Goal: Transaction & Acquisition: Download file/media

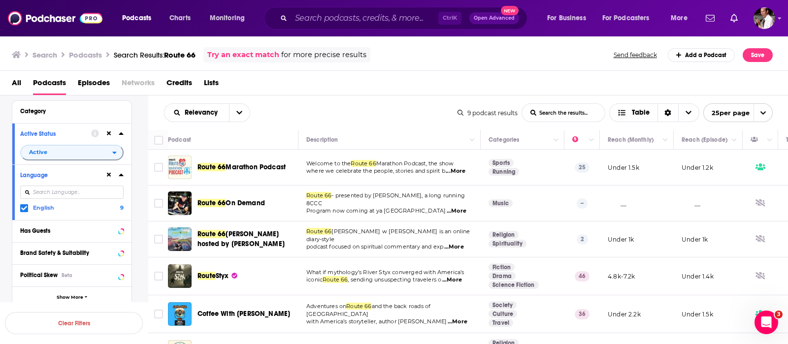
scroll to position [145, 0]
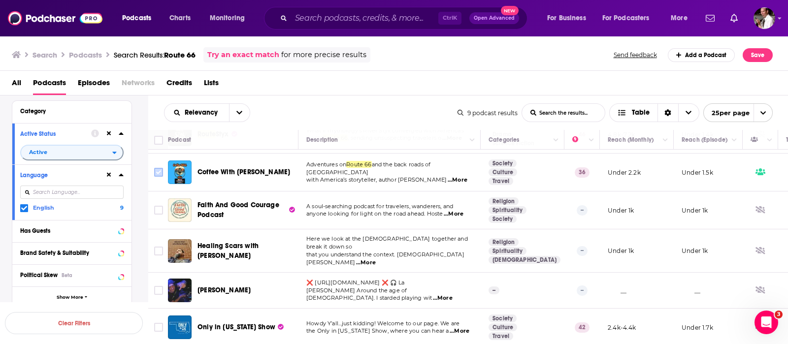
click at [159, 171] on input "Toggle select row" at bounding box center [158, 172] width 9 height 9
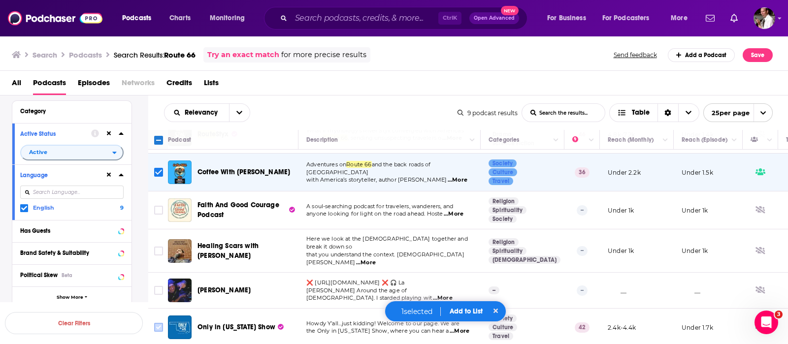
click at [160, 323] on input "Toggle select row" at bounding box center [158, 327] width 9 height 9
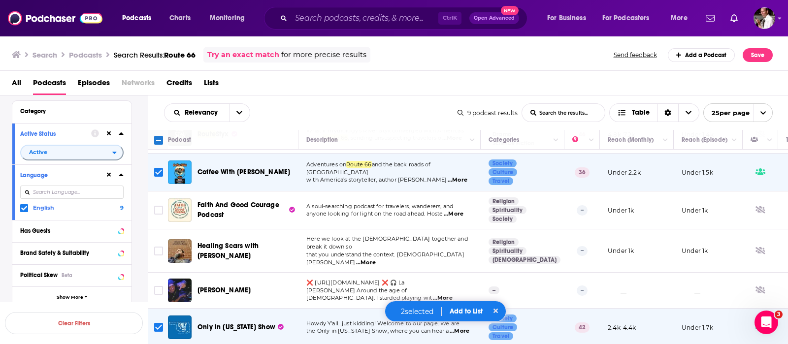
click at [460, 312] on button "Add to List" at bounding box center [466, 311] width 49 height 8
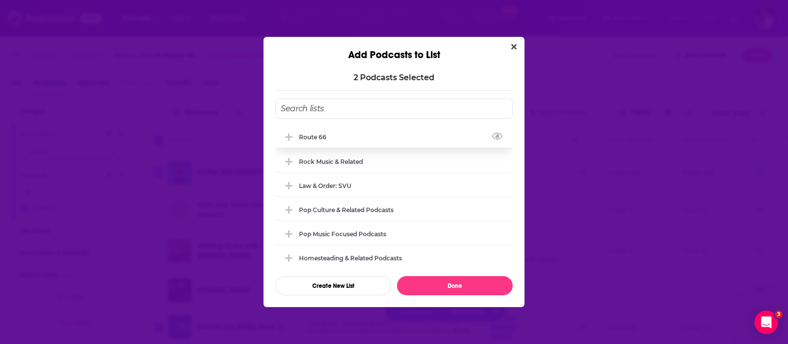
click at [315, 137] on div "Route 66" at bounding box center [315, 136] width 33 height 7
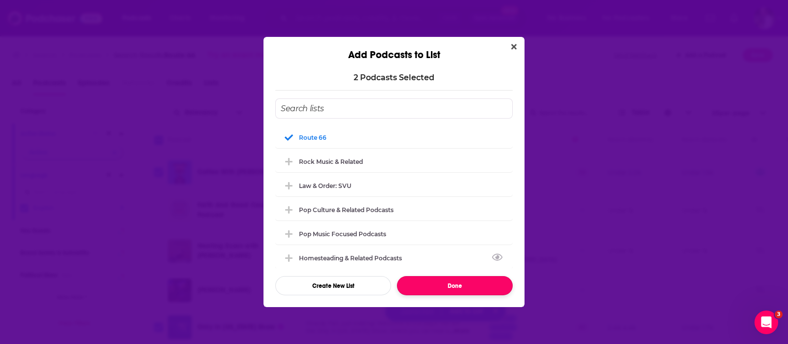
click at [459, 286] on button "Done" at bounding box center [455, 285] width 116 height 19
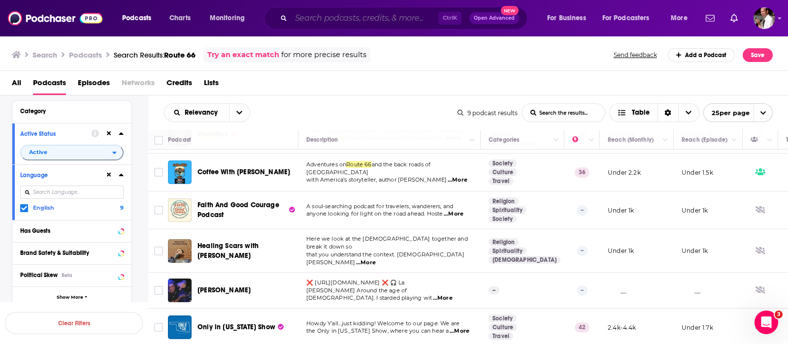
click at [311, 13] on input "Search podcasts, credits, & more..." at bounding box center [364, 18] width 147 height 16
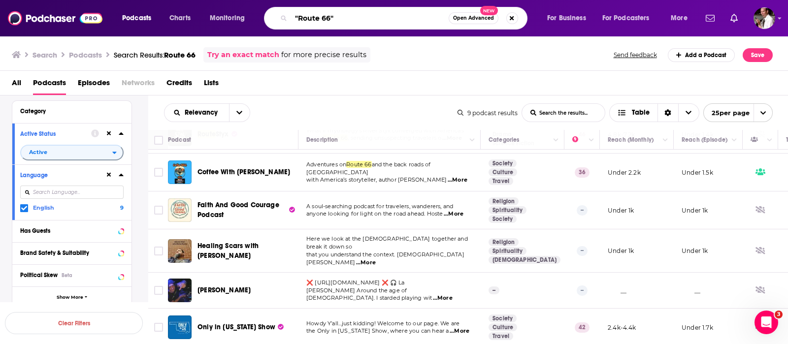
type input ""Route 66""
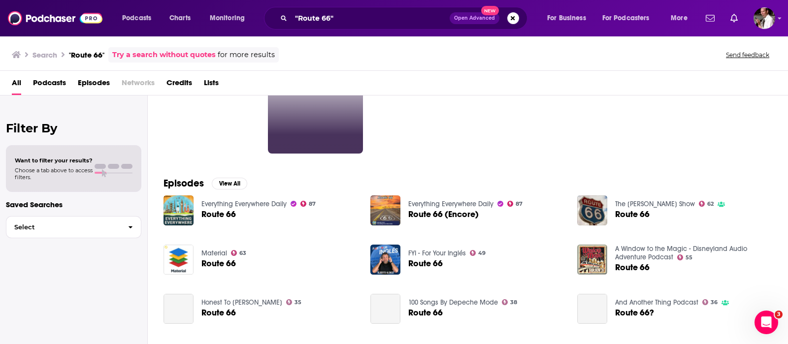
scroll to position [82, 0]
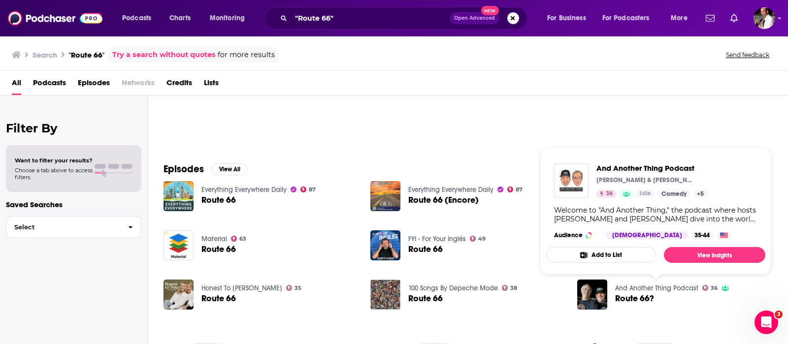
click at [667, 285] on link "And Another Thing Podcast" at bounding box center [656, 288] width 83 height 8
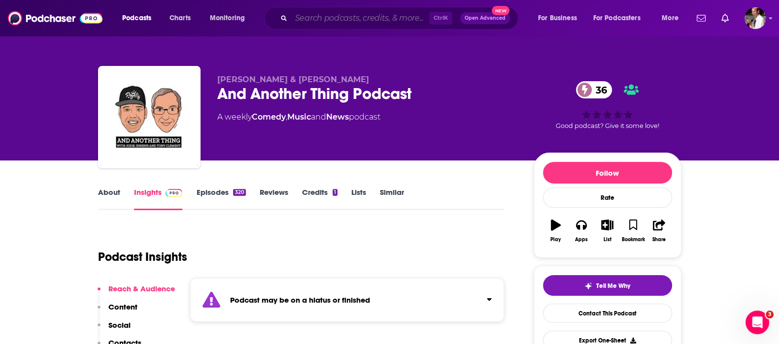
click at [306, 15] on input "Search podcasts, credits, & more..." at bounding box center [360, 18] width 138 height 16
click at [118, 50] on div "Jodie Jenkins & Tony Clement And Another Thing Podcast 36 A weekly Comedy , Mus…" at bounding box center [389, 80] width 630 height 161
click at [110, 193] on link "About" at bounding box center [109, 199] width 22 height 23
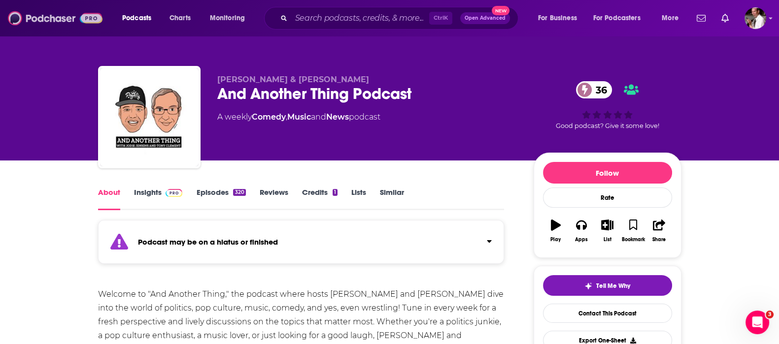
click at [63, 16] on img at bounding box center [55, 18] width 95 height 19
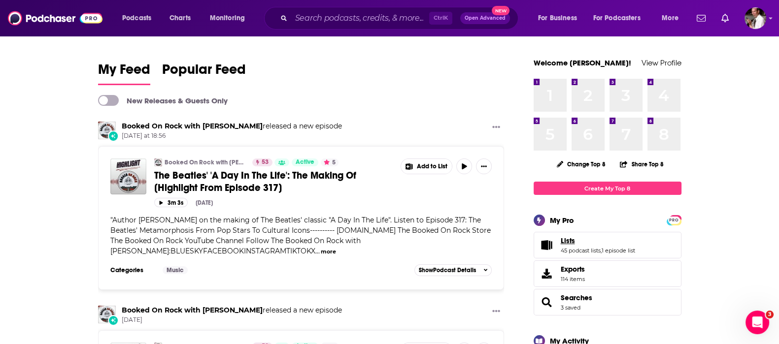
click at [574, 242] on link "Lists" at bounding box center [597, 240] width 74 height 9
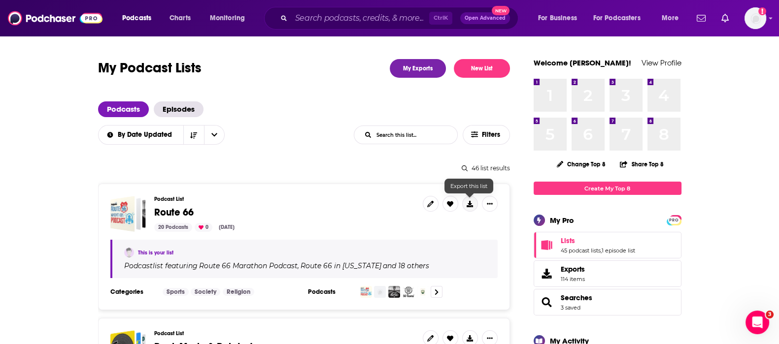
click at [467, 204] on icon at bounding box center [469, 204] width 6 height 6
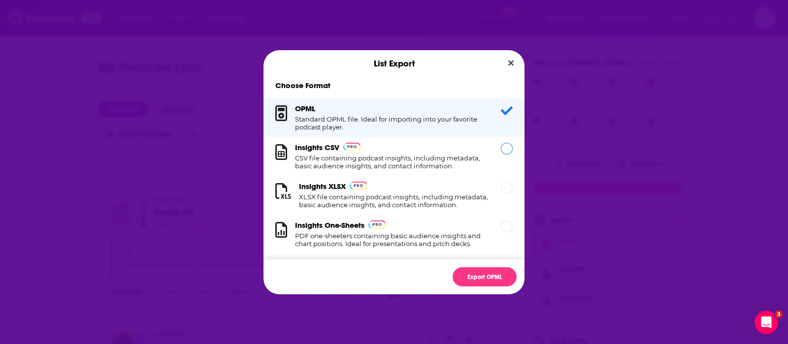
click at [332, 158] on h1 "CSV file containing podcast insights, including metadata, basic audience insigh…" at bounding box center [392, 162] width 194 height 16
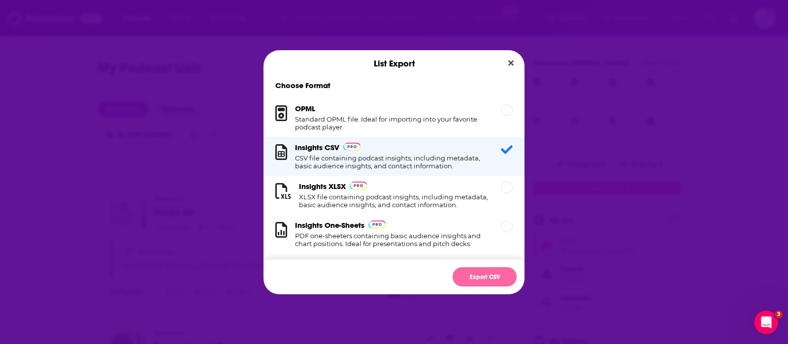
click at [476, 274] on button "Export CSV" at bounding box center [485, 276] width 64 height 19
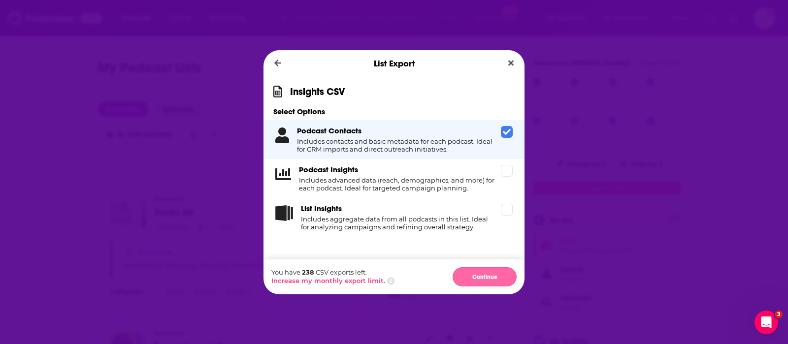
click at [475, 269] on button "Continue" at bounding box center [485, 276] width 64 height 19
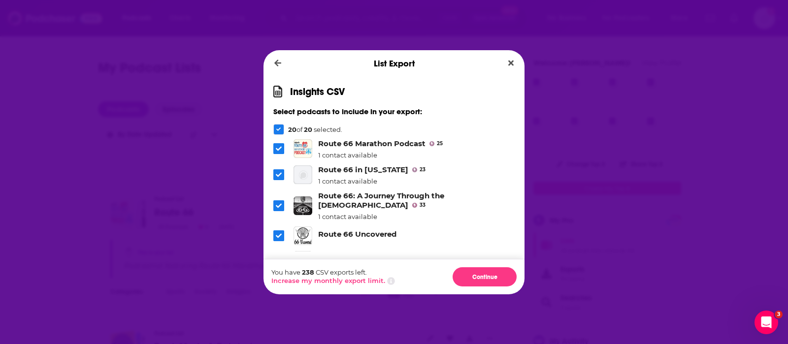
click at [278, 129] on icon "Dialog" at bounding box center [278, 129] width 5 height 5
click at [280, 148] on icon "Dialog" at bounding box center [279, 149] width 6 height 4
click at [281, 173] on icon "Dialog" at bounding box center [279, 175] width 6 height 4
click at [278, 203] on icon "Dialog" at bounding box center [279, 206] width 6 height 6
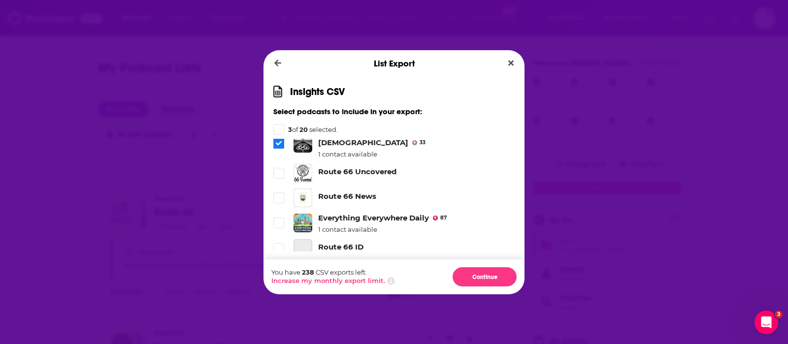
scroll to position [82, 0]
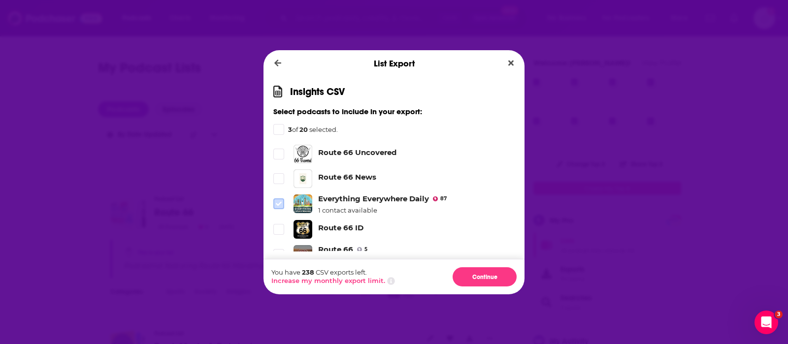
click at [279, 201] on icon "Dialog" at bounding box center [279, 204] width 6 height 6
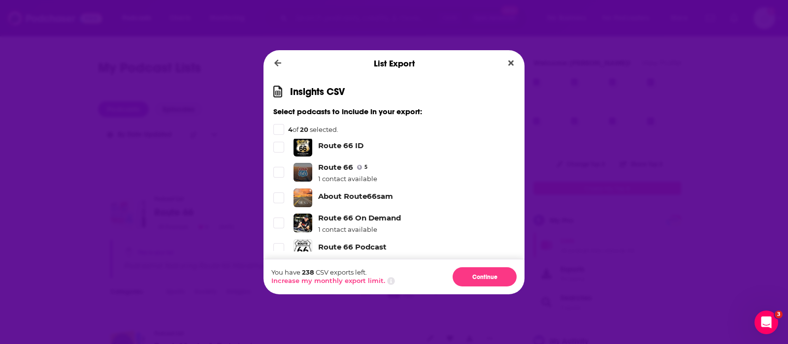
click at [279, 169] on icon "Dialog" at bounding box center [279, 172] width 6 height 6
click at [281, 220] on icon "Dialog" at bounding box center [279, 223] width 6 height 6
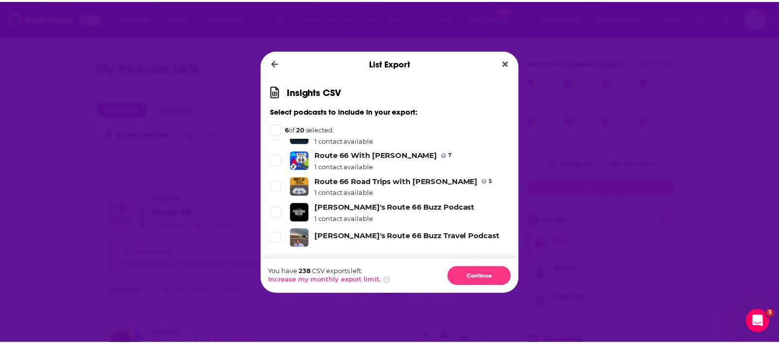
scroll to position [396, 0]
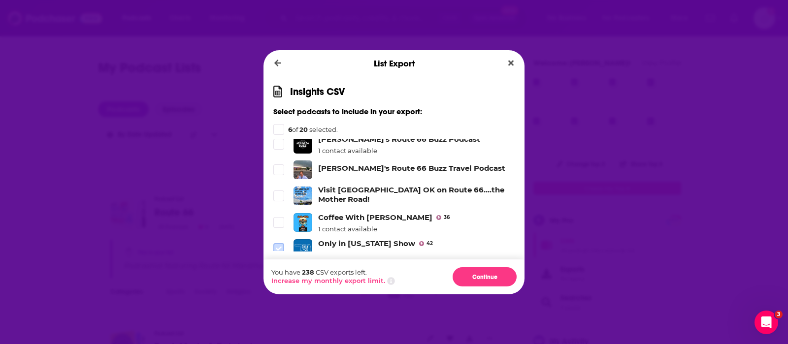
click at [278, 246] on icon "Dialog" at bounding box center [279, 249] width 6 height 6
click at [487, 276] on button "Continue" at bounding box center [485, 276] width 64 height 19
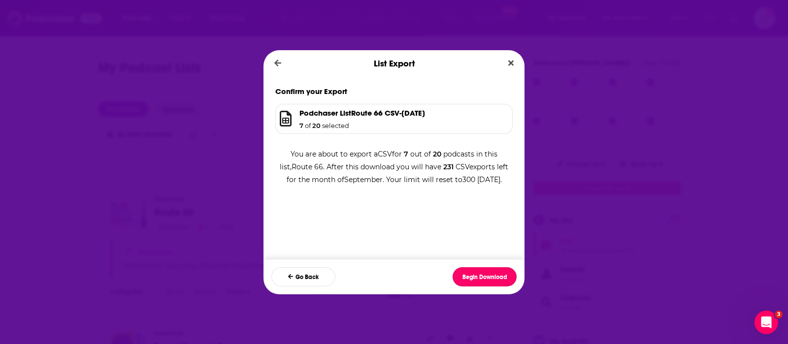
click at [487, 276] on button "Begin Download" at bounding box center [485, 276] width 64 height 19
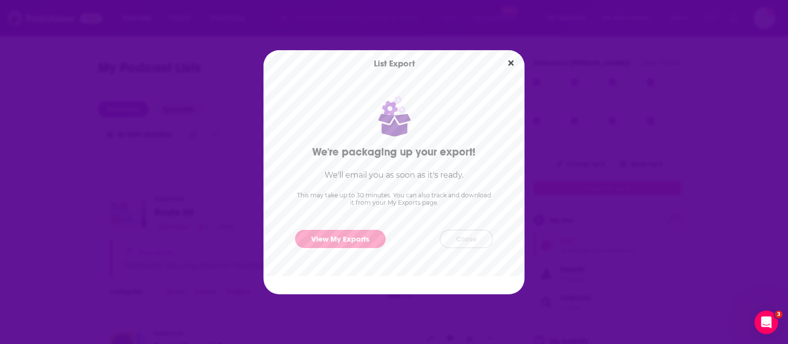
click at [454, 234] on button "Close" at bounding box center [466, 239] width 53 height 18
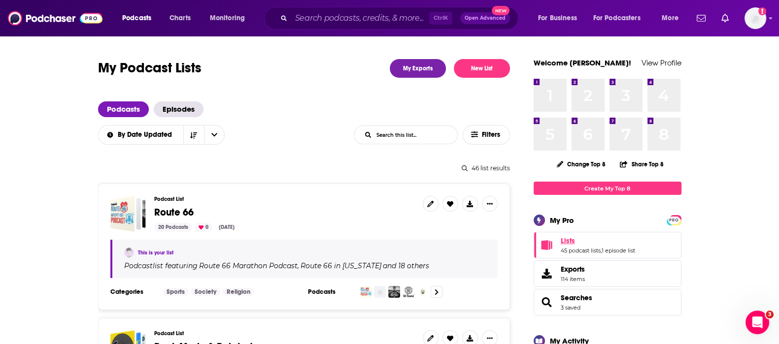
click at [565, 240] on span "Lists" at bounding box center [567, 240] width 14 height 9
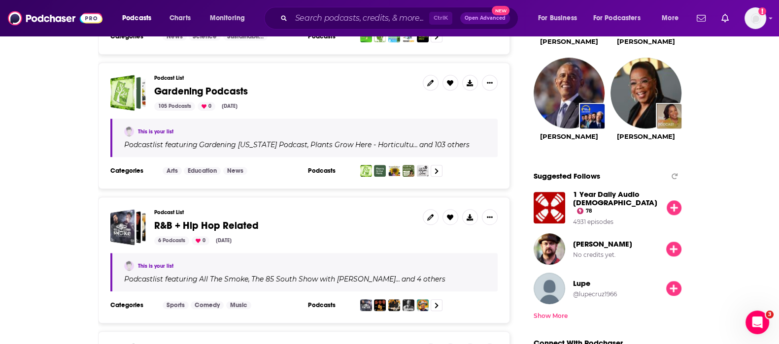
scroll to position [1313, 0]
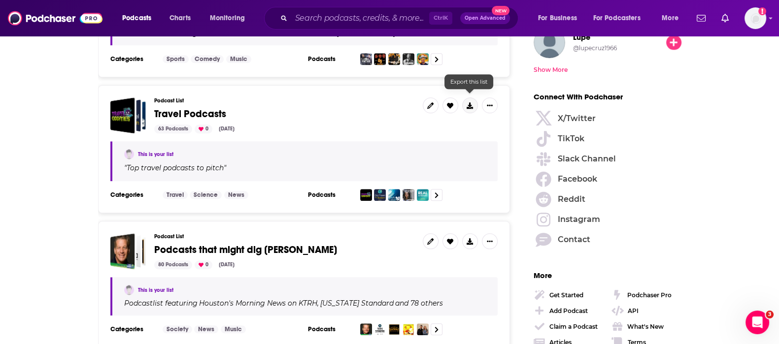
click at [466, 102] on icon at bounding box center [469, 105] width 6 height 6
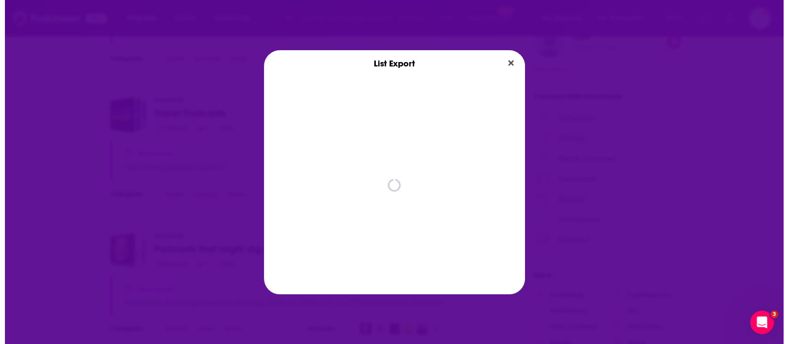
scroll to position [0, 0]
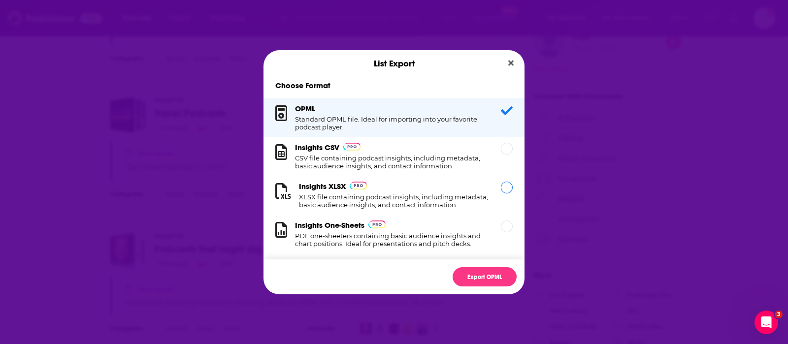
click at [346, 159] on h1 "CSV file containing podcast insights, including metadata, basic audience insigh…" at bounding box center [392, 162] width 194 height 16
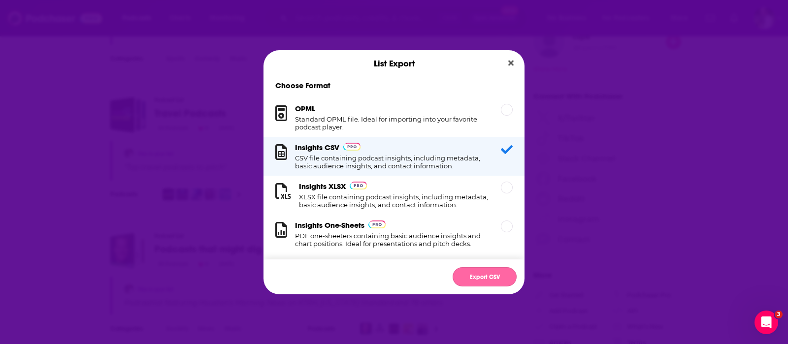
click at [481, 278] on button "Export CSV" at bounding box center [485, 276] width 64 height 19
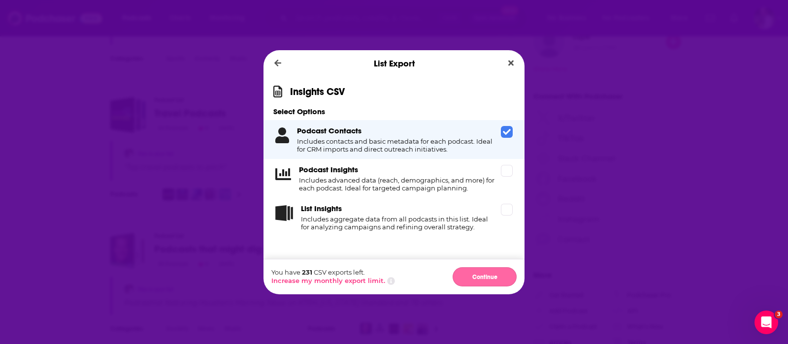
click at [464, 282] on button "Continue" at bounding box center [485, 276] width 64 height 19
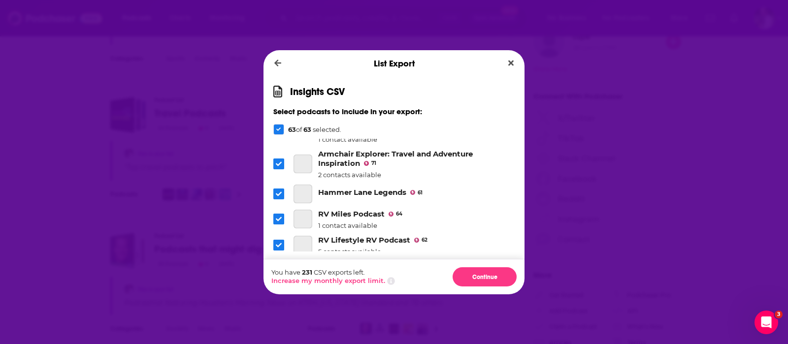
scroll to position [345, 0]
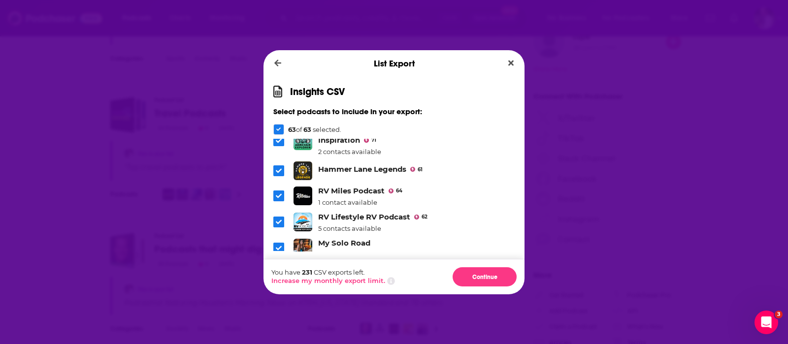
click at [281, 165] on span "Dialog" at bounding box center [278, 170] width 11 height 11
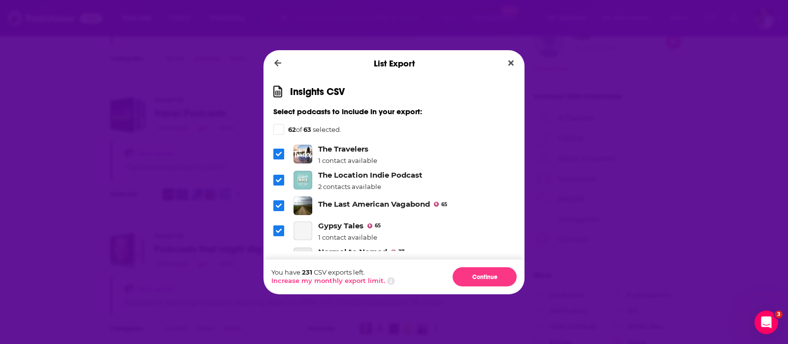
scroll to position [542, 0]
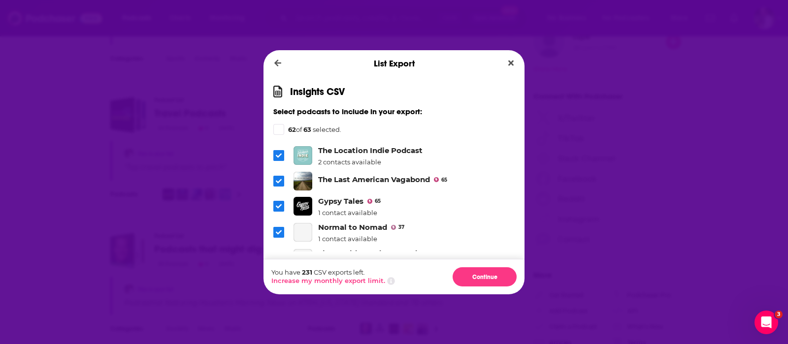
click at [279, 178] on icon "Dialog" at bounding box center [279, 181] width 6 height 6
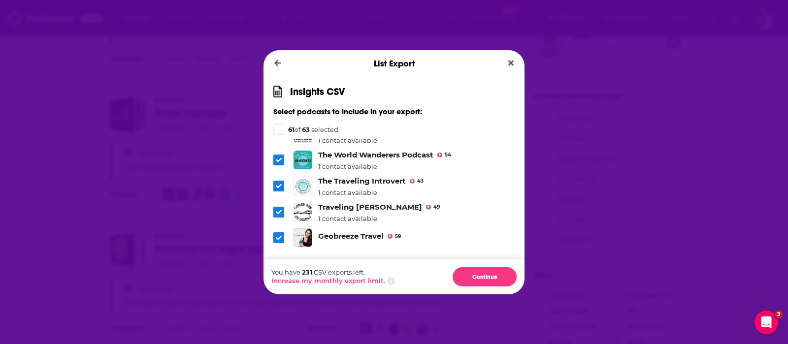
scroll to position [665, 0]
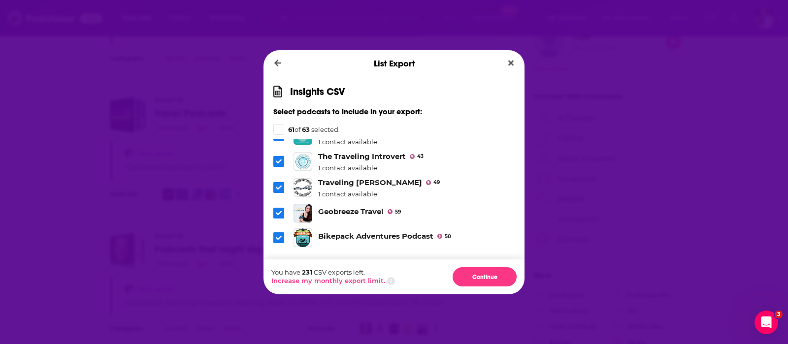
click at [279, 210] on icon "Dialog" at bounding box center [279, 213] width 6 height 6
click at [277, 235] on icon "Dialog" at bounding box center [279, 238] width 6 height 6
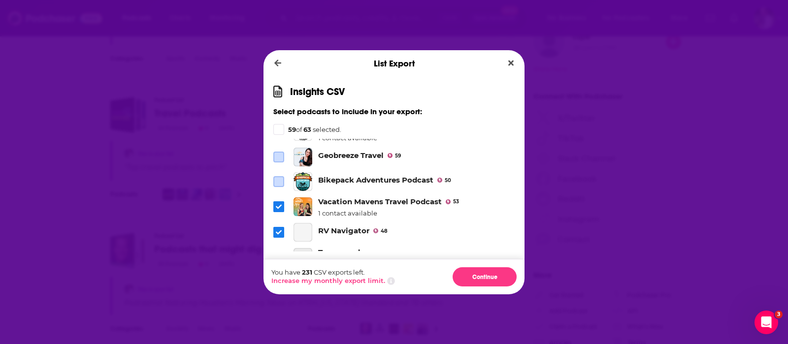
scroll to position [763, 0]
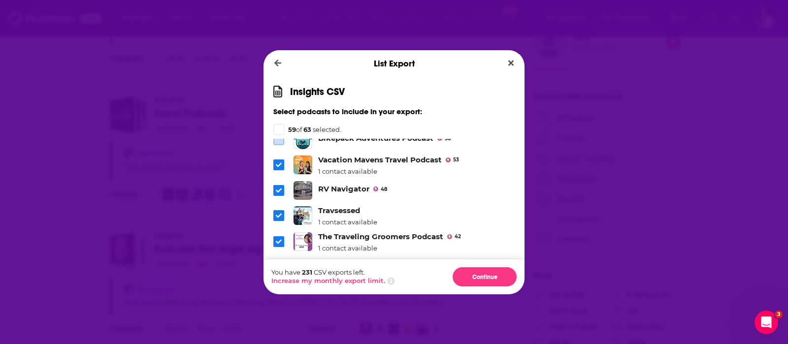
drag, startPoint x: 280, startPoint y: 181, endPoint x: 281, endPoint y: 197, distance: 16.8
click at [280, 185] on span "Dialog" at bounding box center [278, 190] width 11 height 11
click at [280, 214] on icon "Dialog" at bounding box center [279, 216] width 6 height 4
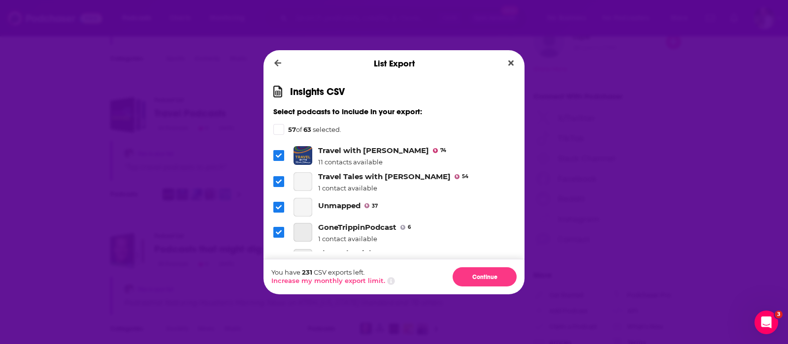
scroll to position [1330, 0]
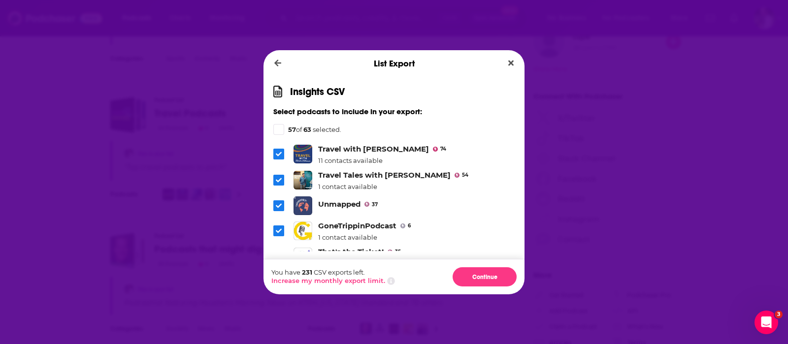
click at [276, 203] on icon "Dialog" at bounding box center [279, 206] width 6 height 6
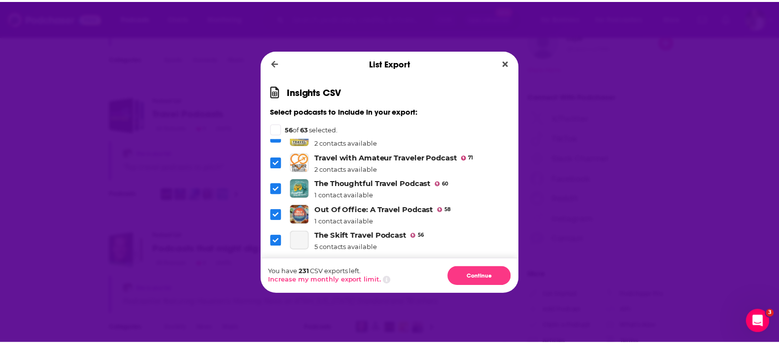
scroll to position [1539, 0]
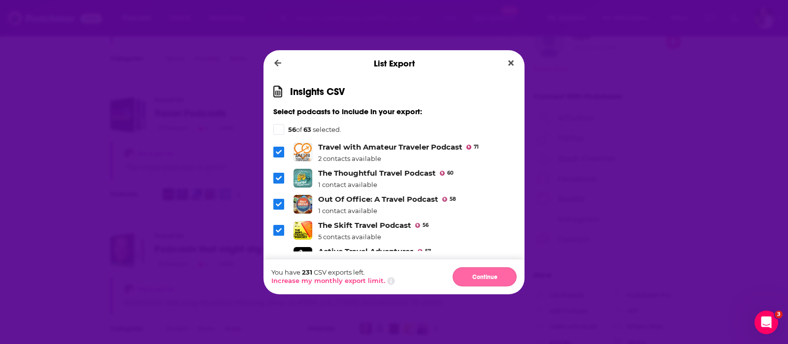
click at [476, 274] on button "Continue" at bounding box center [485, 276] width 64 height 19
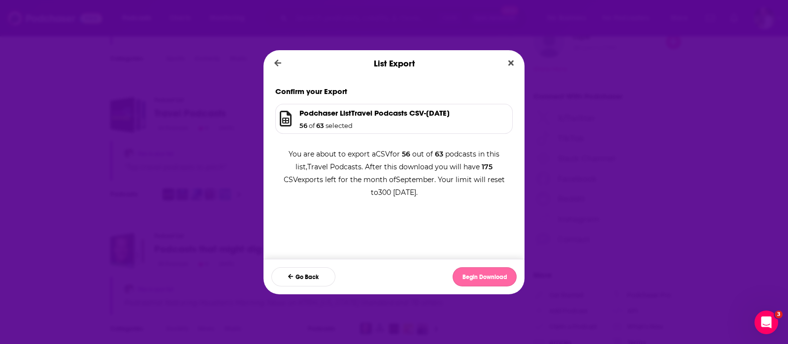
click at [473, 277] on button "Begin Download" at bounding box center [485, 276] width 64 height 19
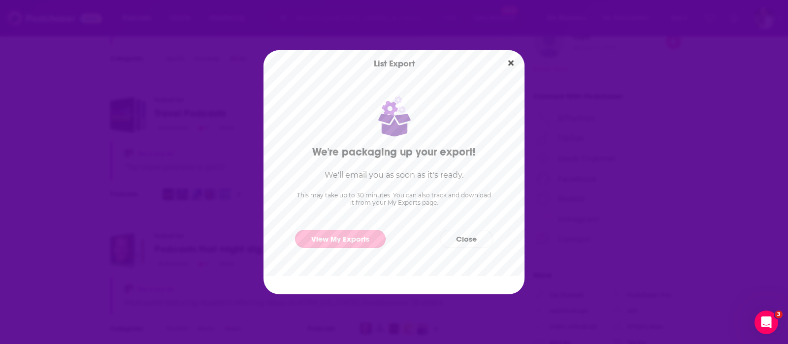
click at [317, 239] on link "View My Exports" at bounding box center [340, 239] width 91 height 18
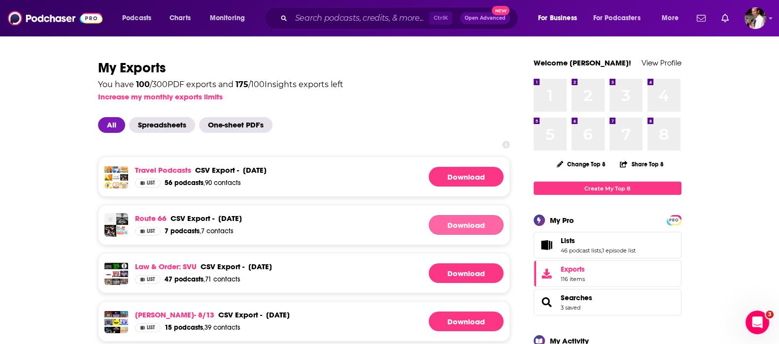
click at [452, 225] on link "Download" at bounding box center [465, 225] width 75 height 20
click at [442, 224] on link "Download" at bounding box center [465, 225] width 75 height 20
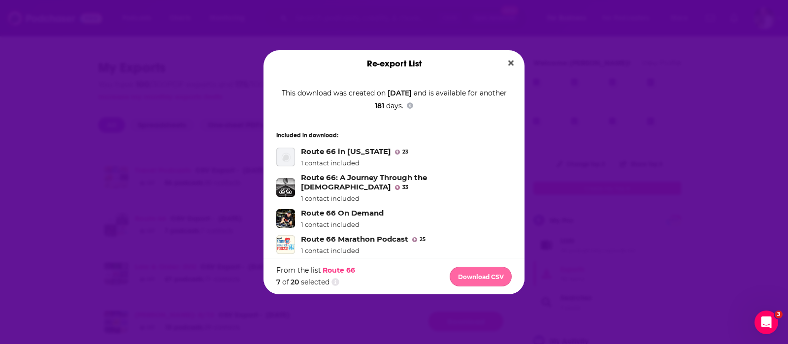
click at [490, 279] on button "Download CSV" at bounding box center [481, 277] width 62 height 20
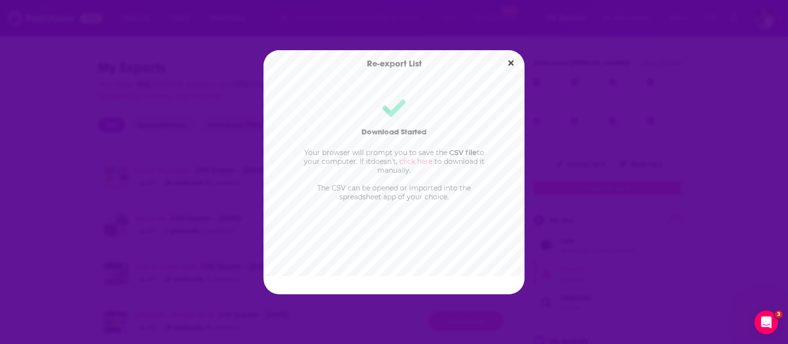
drag, startPoint x: 758, startPoint y: 124, endPoint x: 750, endPoint y: 98, distance: 27.3
click at [758, 124] on div "Re-export List Download Started Your browser will prompt you to save the CSV fi…" at bounding box center [394, 172] width 788 height 344
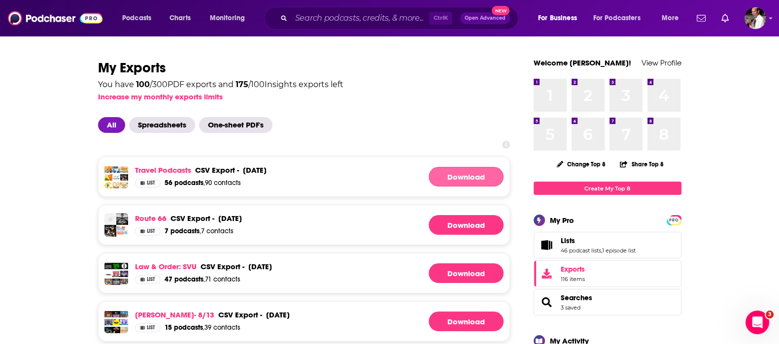
click at [442, 175] on link "Download" at bounding box center [465, 177] width 75 height 20
